Goal: Find specific page/section: Find specific page/section

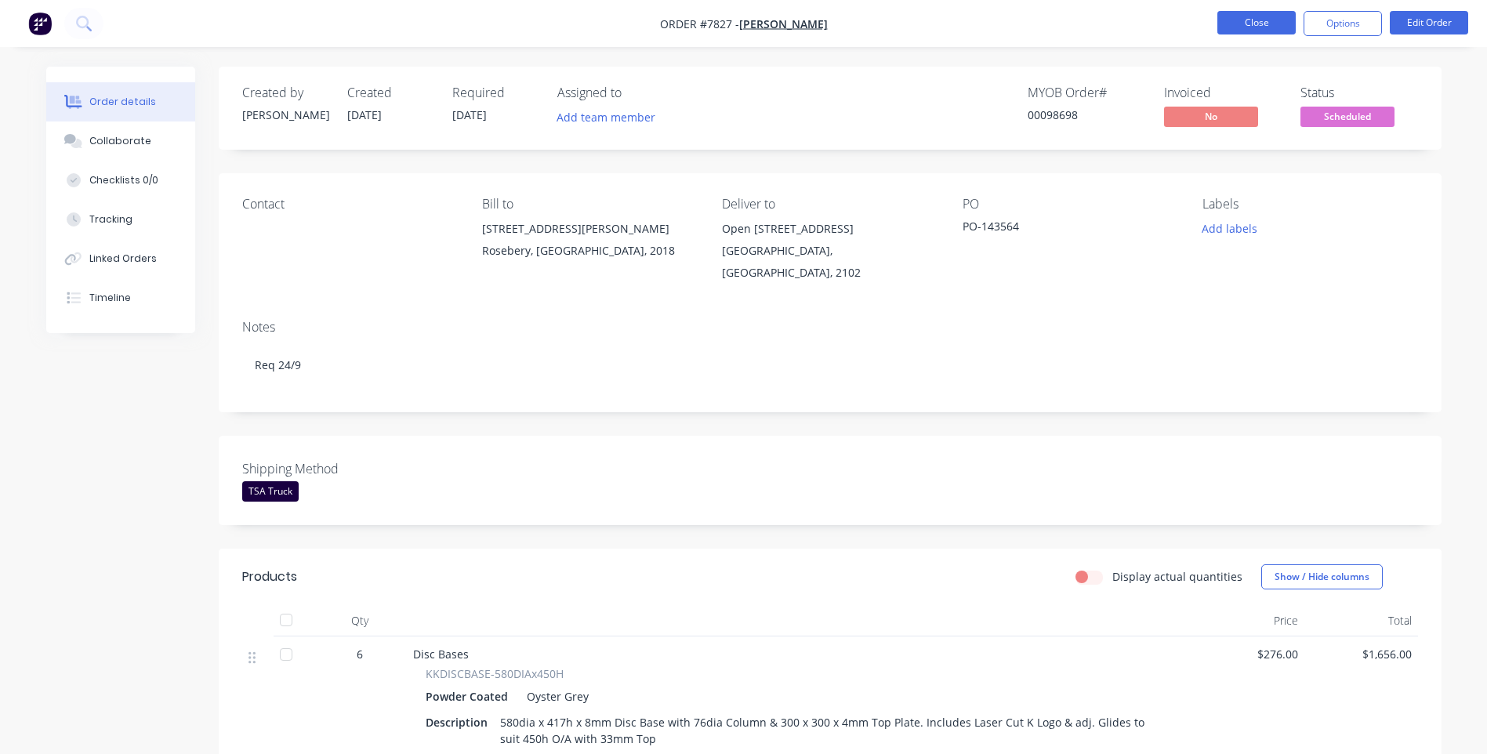
click at [1242, 16] on button "Close" at bounding box center [1257, 23] width 78 height 24
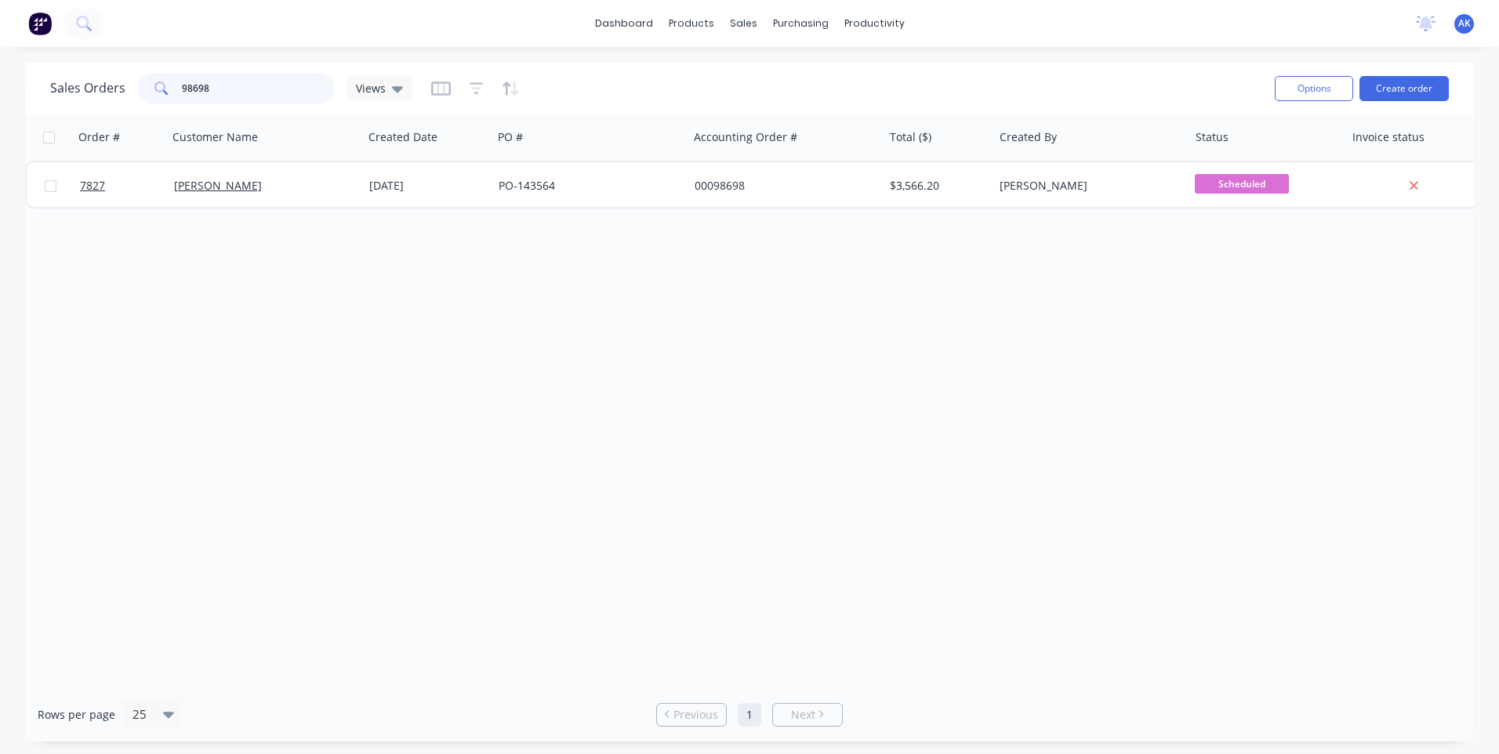
drag, startPoint x: 235, startPoint y: 86, endPoint x: 11, endPoint y: 91, distance: 224.3
click at [11, 91] on div "Sales Orders 98698 Views Options Create order Order # Customer Name Created Dat…" at bounding box center [749, 402] width 1499 height 679
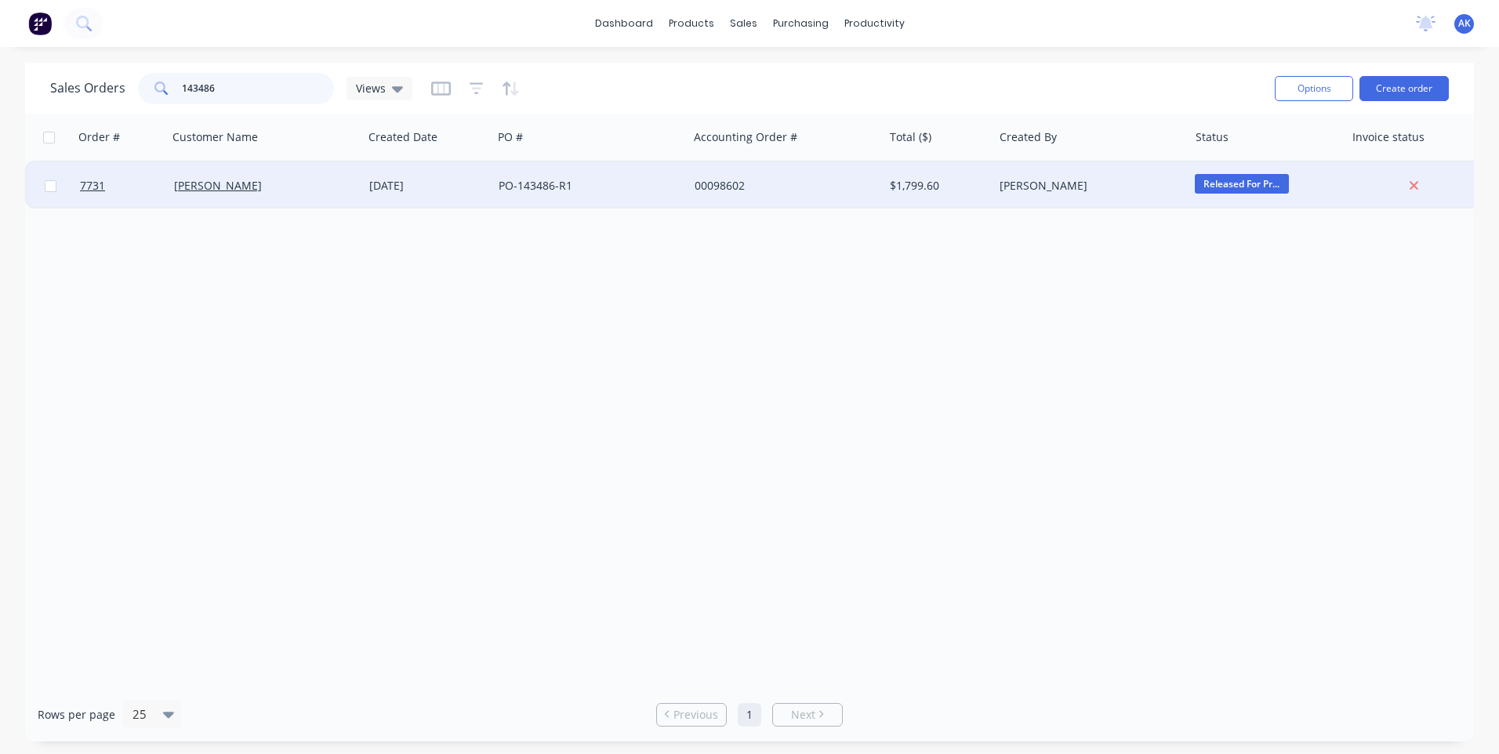
type input "143486"
click at [539, 190] on div "PO-143486-R1" at bounding box center [586, 186] width 174 height 16
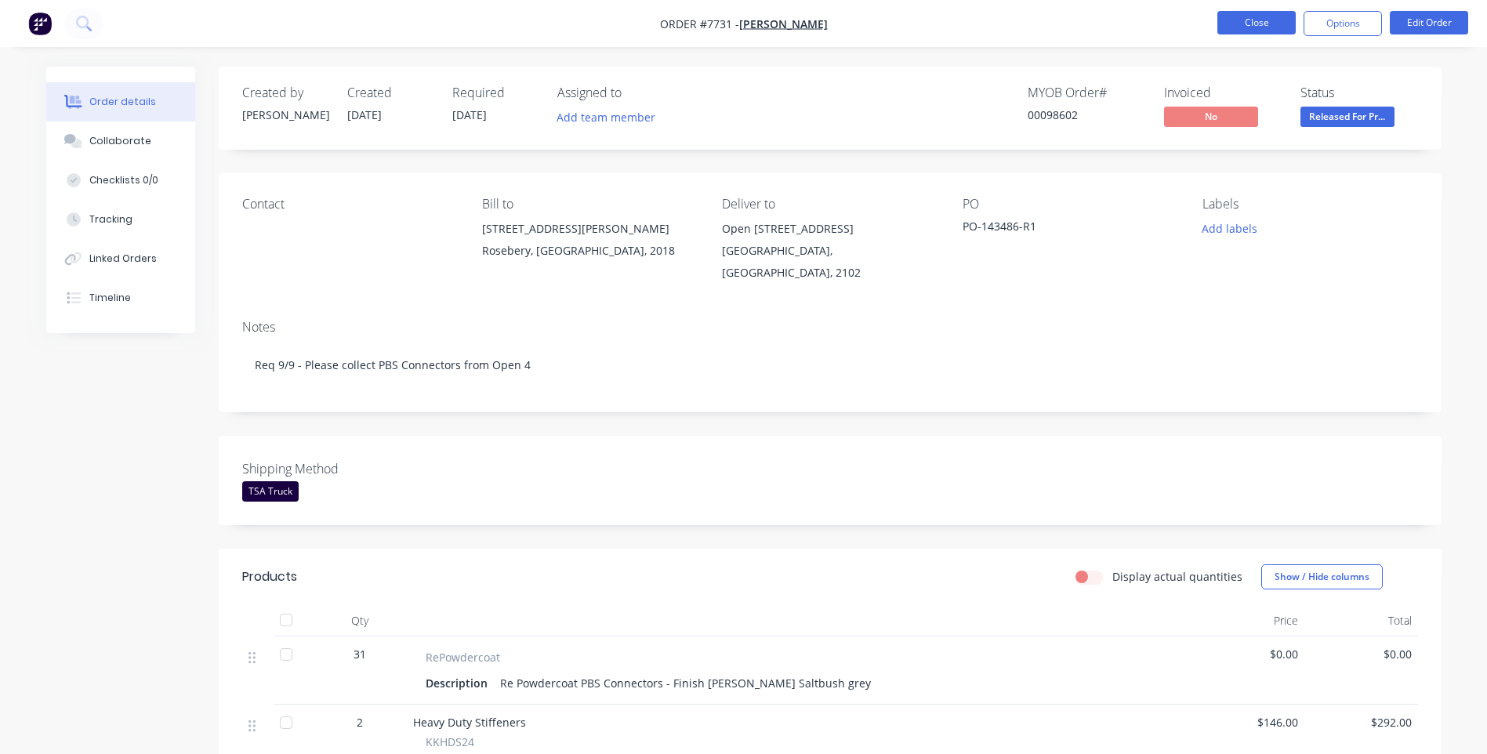
click at [1244, 21] on button "Close" at bounding box center [1257, 23] width 78 height 24
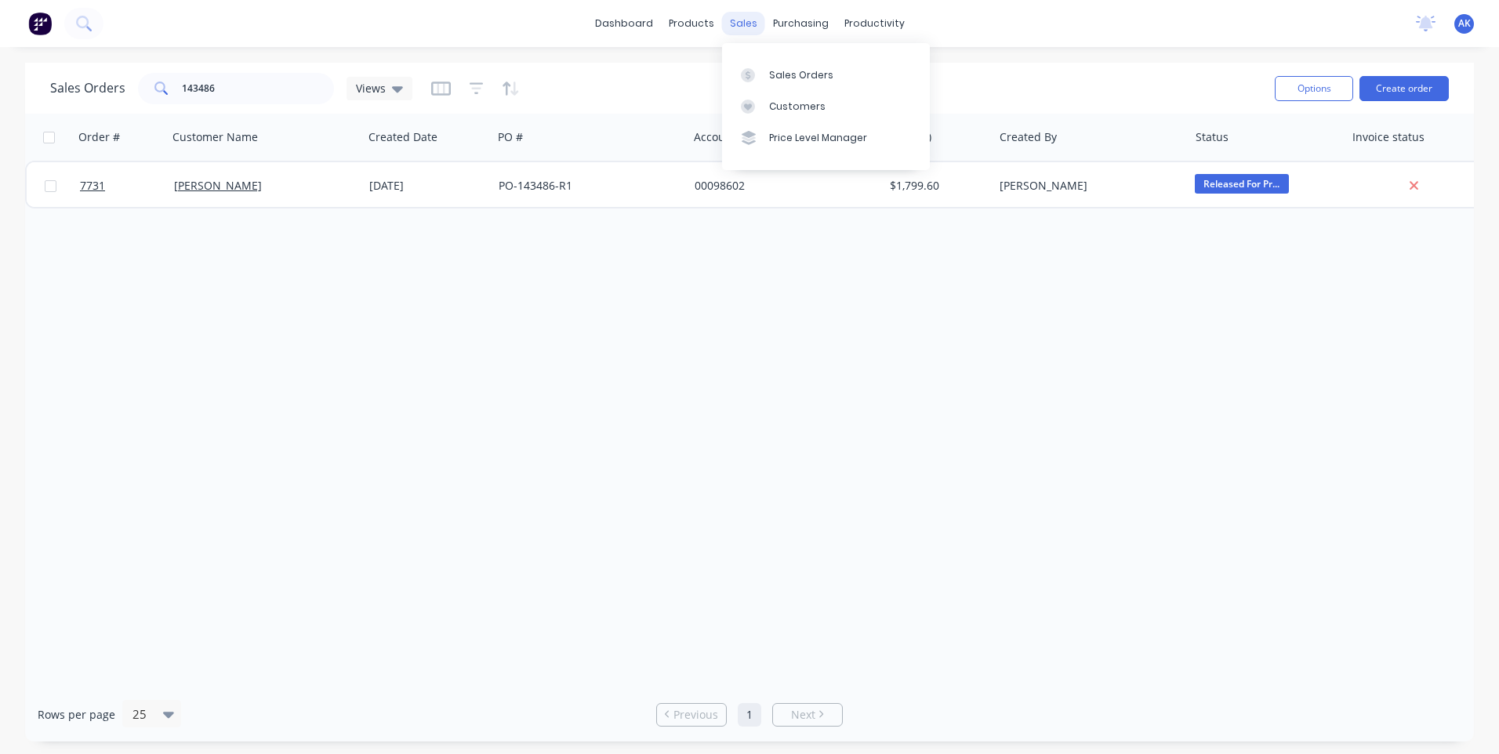
click at [729, 23] on div "sales" at bounding box center [743, 24] width 43 height 24
click at [804, 71] on div "Sales Orders" at bounding box center [801, 75] width 64 height 14
click at [629, 20] on link "dashboard" at bounding box center [624, 24] width 74 height 24
